Goal: Answer question/provide support

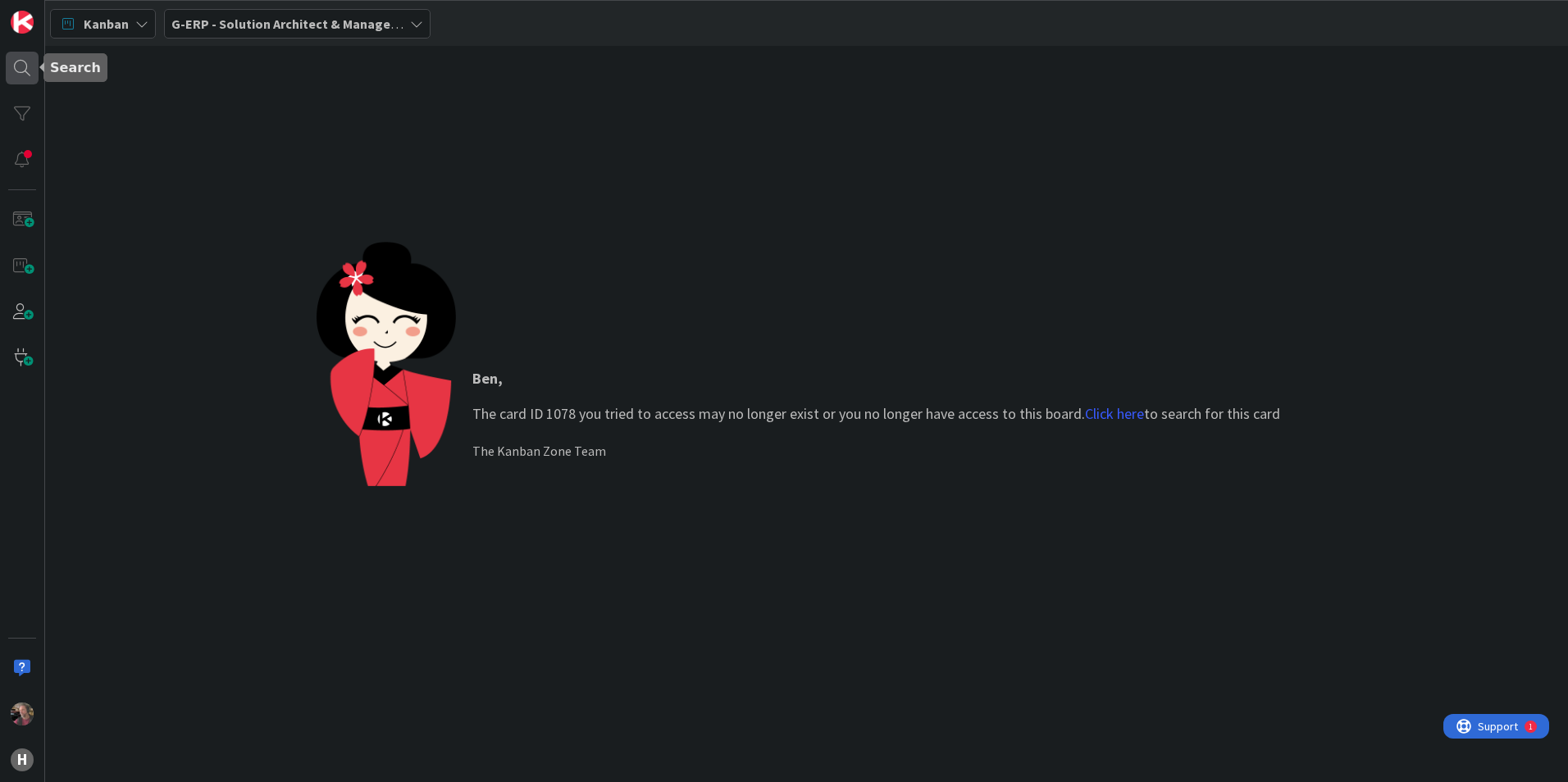
click at [30, 67] on div at bounding box center [22, 68] width 33 height 33
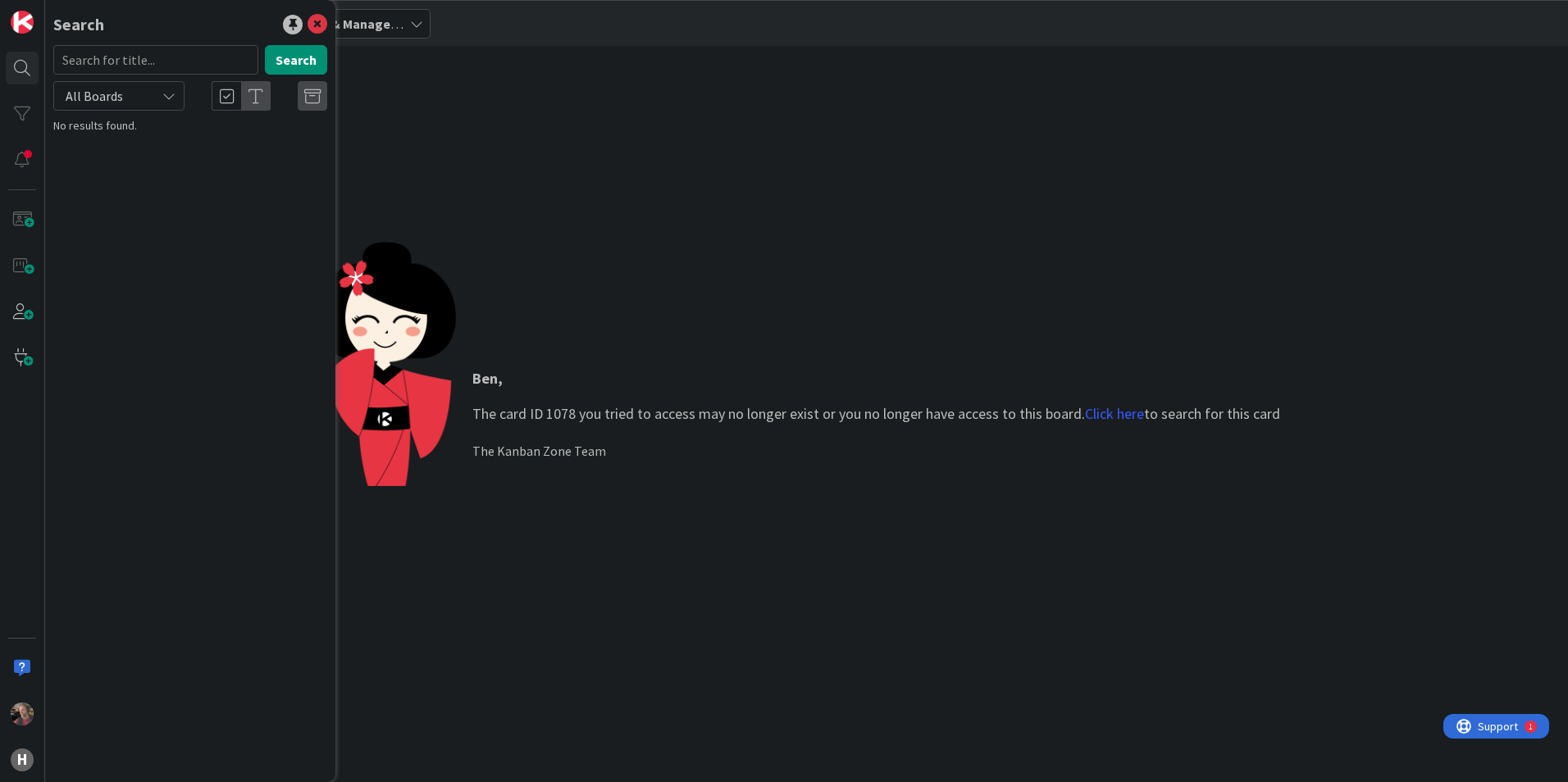
click at [146, 88] on span "All Boards" at bounding box center [105, 96] width 85 height 23
click at [131, 130] on span "All Boards" at bounding box center [148, 134] width 171 height 25
click at [149, 61] on input "text" at bounding box center [156, 60] width 205 height 30
click at [144, 55] on input "text" at bounding box center [156, 60] width 205 height 30
type input "1847"
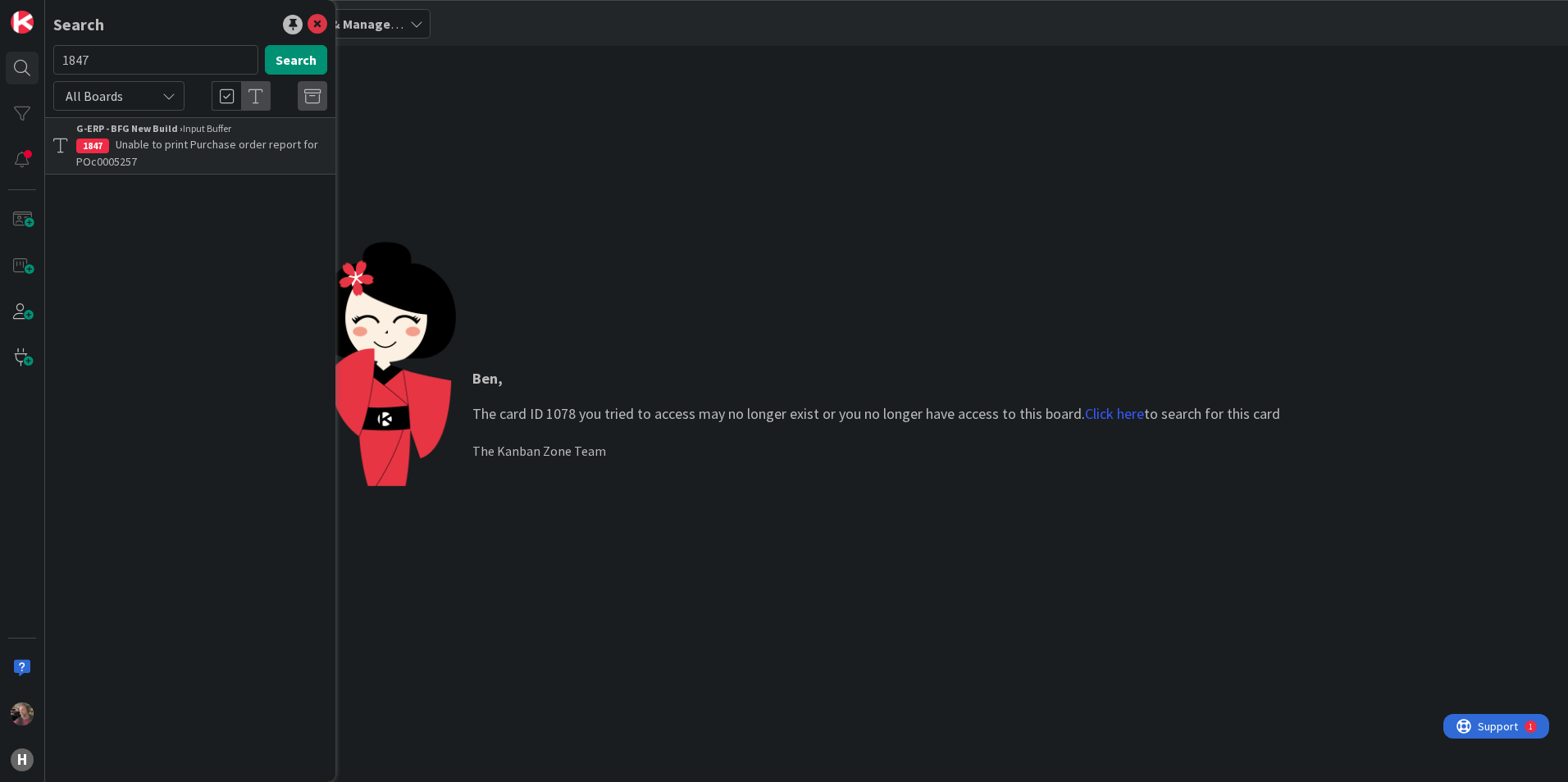
click at [171, 148] on span "Unable to print Purchase order report for POc0005257" at bounding box center [197, 152] width 242 height 32
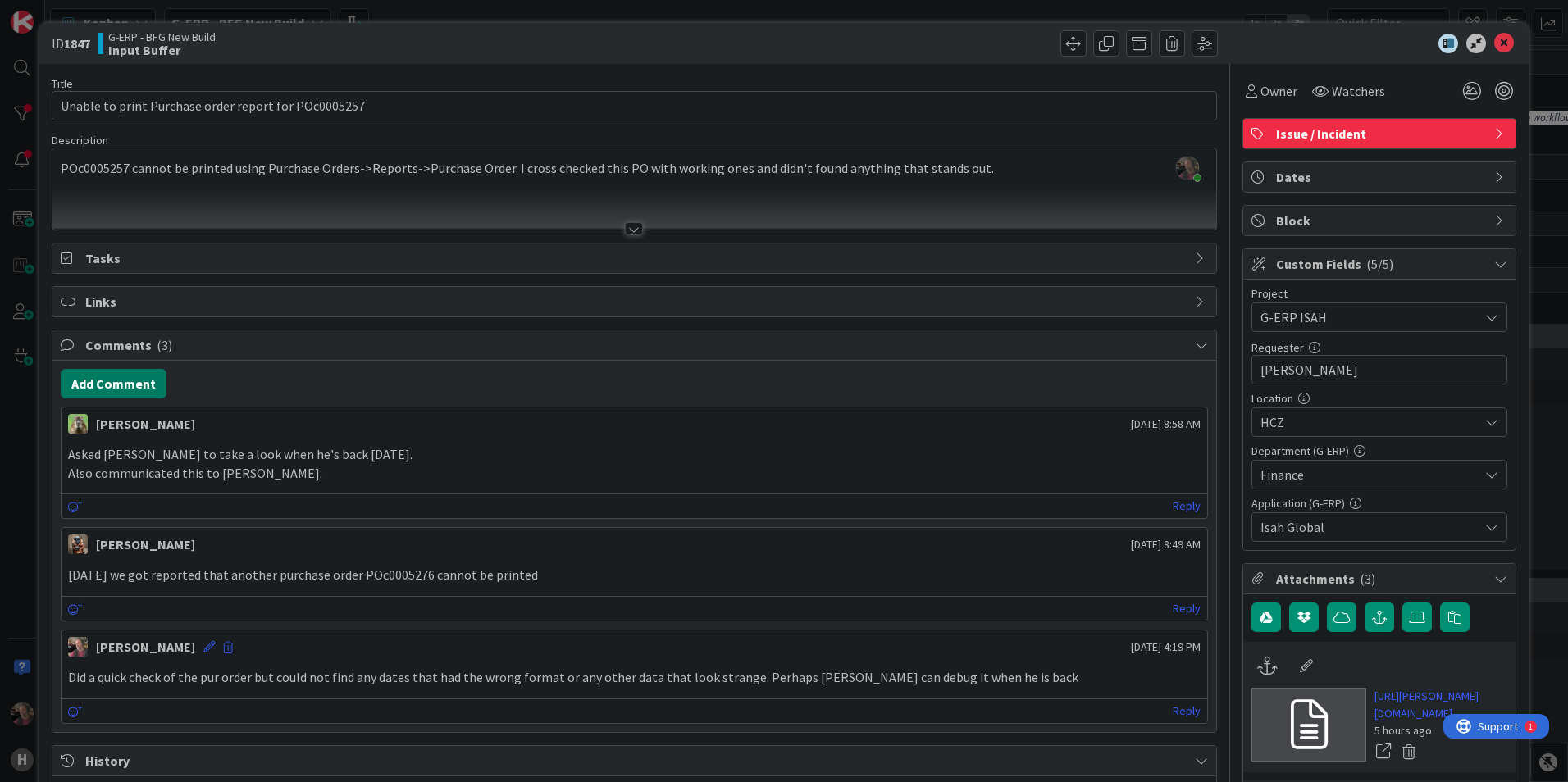
click at [115, 376] on button "Add Comment" at bounding box center [113, 384] width 106 height 30
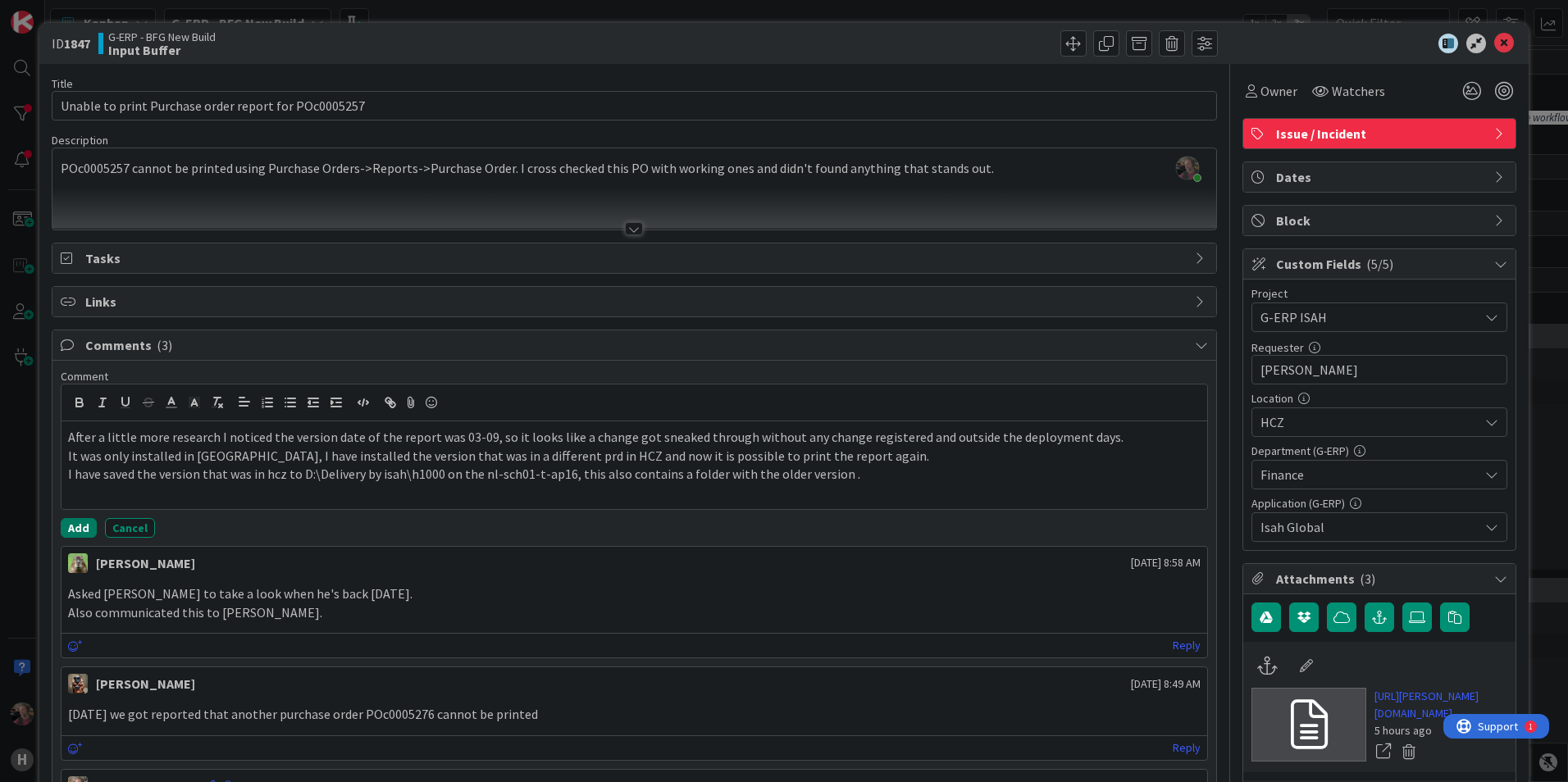
click at [74, 526] on button "Add" at bounding box center [79, 528] width 36 height 20
